Goal: Navigation & Orientation: Find specific page/section

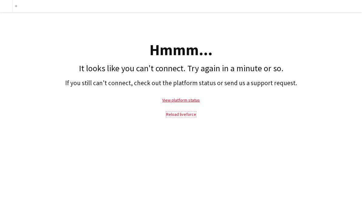
click at [180, 114] on link "Reload liveforce" at bounding box center [181, 114] width 30 height 5
click at [181, 112] on link "Reload liveforce" at bounding box center [181, 114] width 30 height 5
click at [192, 102] on link "View platform status" at bounding box center [181, 99] width 38 height 5
